Goal: Find specific page/section: Find specific page/section

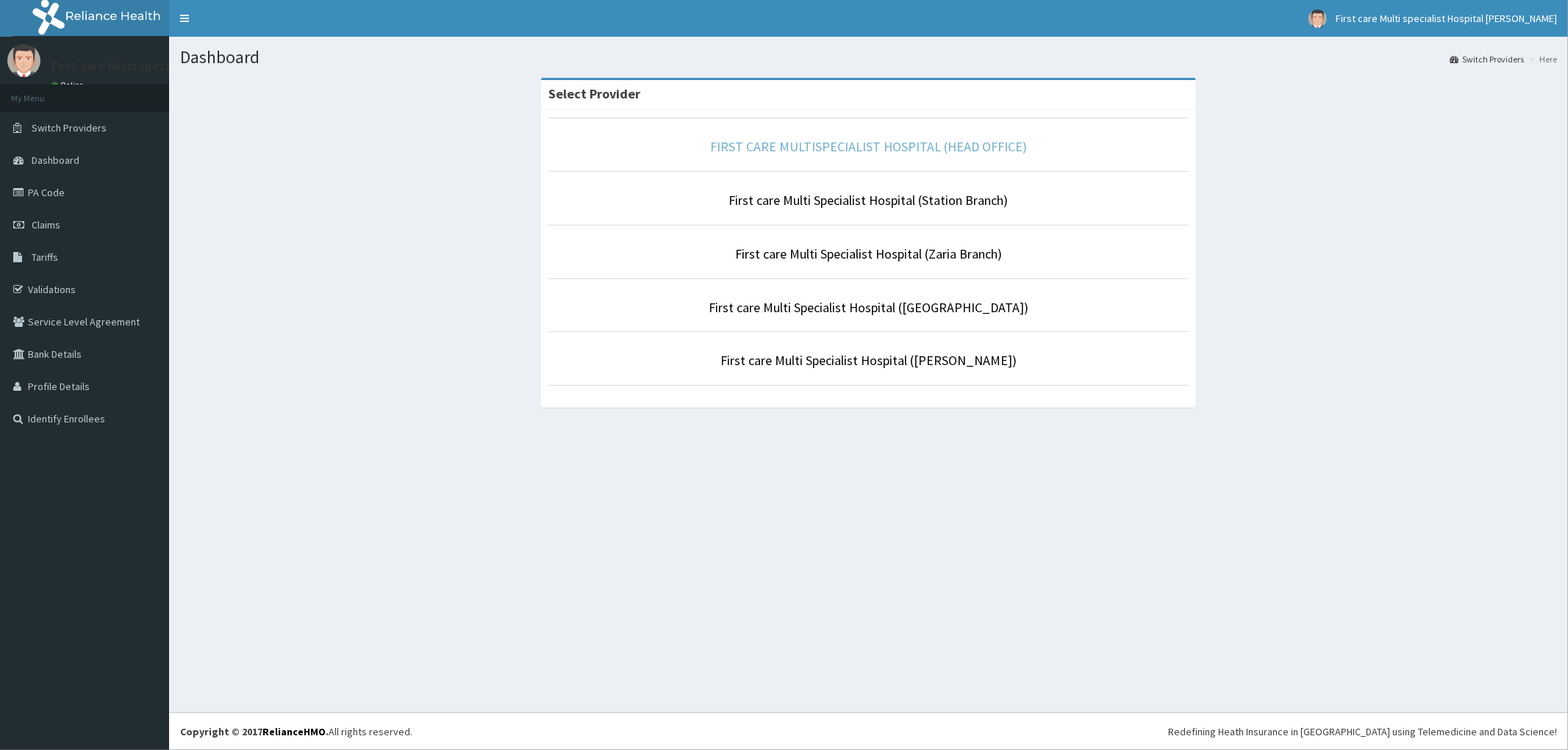
click at [781, 150] on link "FIRST CARE MULTISPECIALIST HOSPITAL (HEAD OFFICE)" at bounding box center [868, 147] width 317 height 17
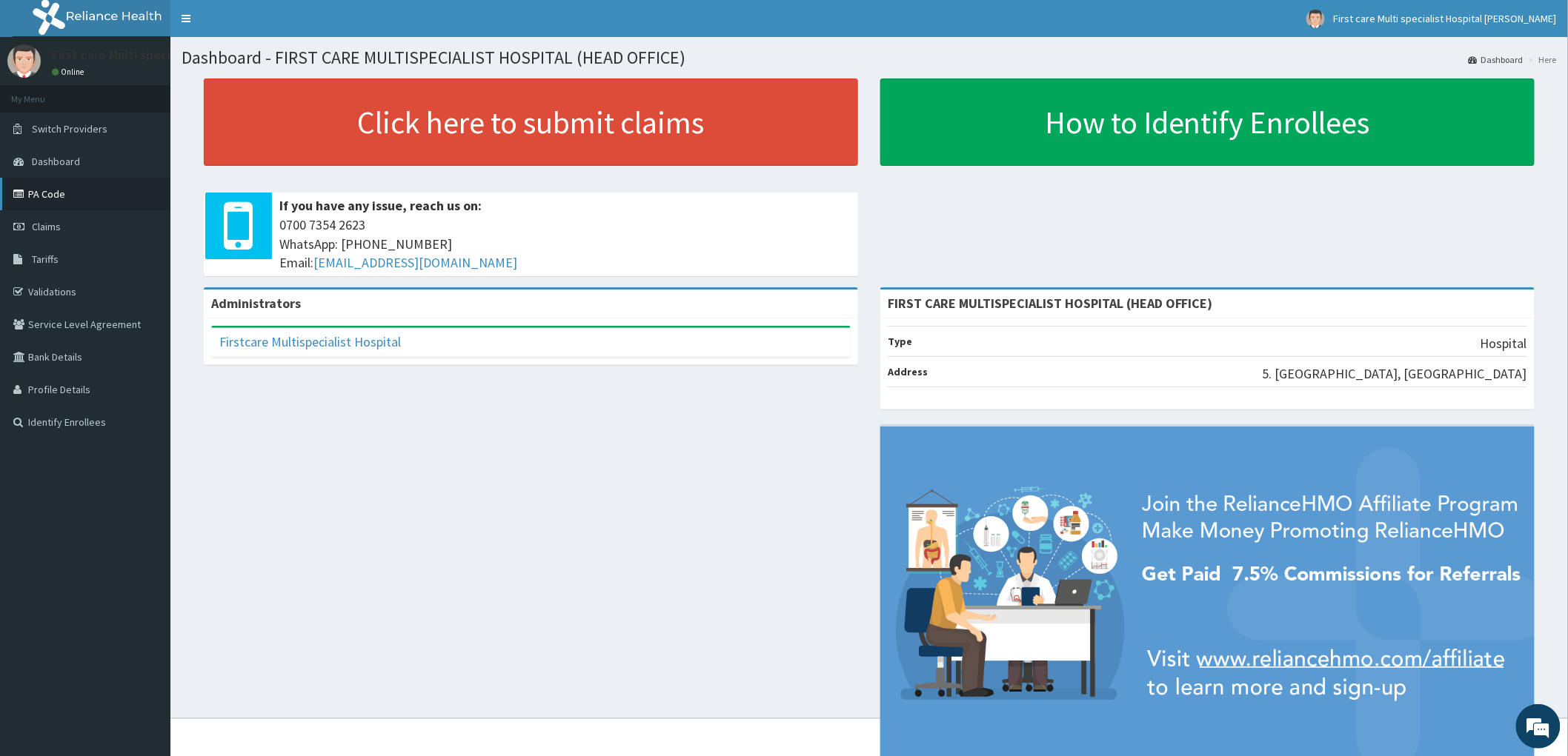
click at [42, 200] on link "PA Code" at bounding box center [85, 194] width 170 height 33
